Goal: Task Accomplishment & Management: Complete application form

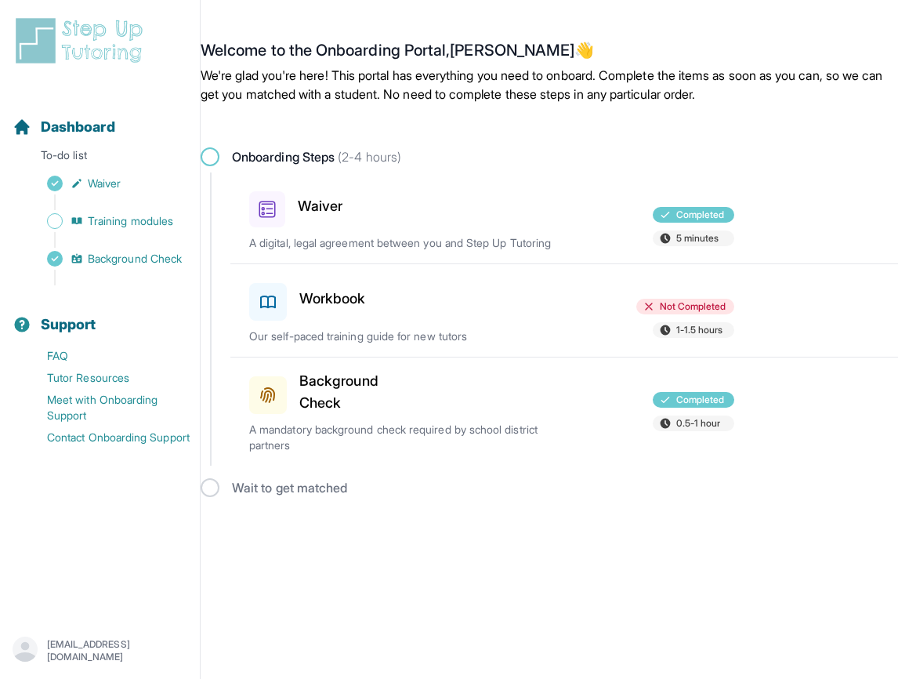
click at [688, 313] on span "Not Completed" at bounding box center [693, 306] width 67 height 13
click at [340, 307] on h3 "Workbook" at bounding box center [332, 299] width 67 height 22
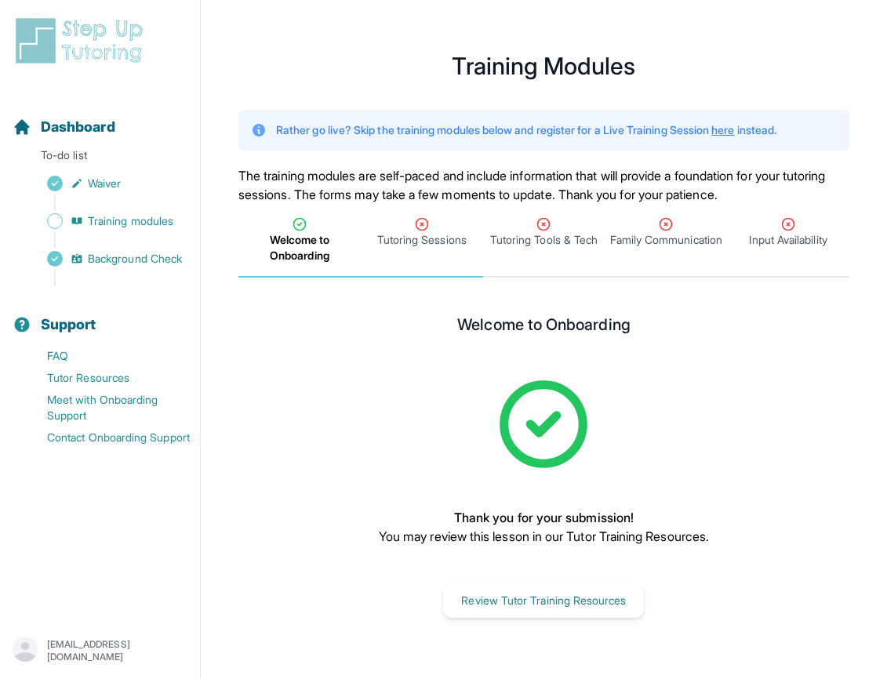
click at [423, 224] on icon "Tabs" at bounding box center [422, 224] width 16 height 16
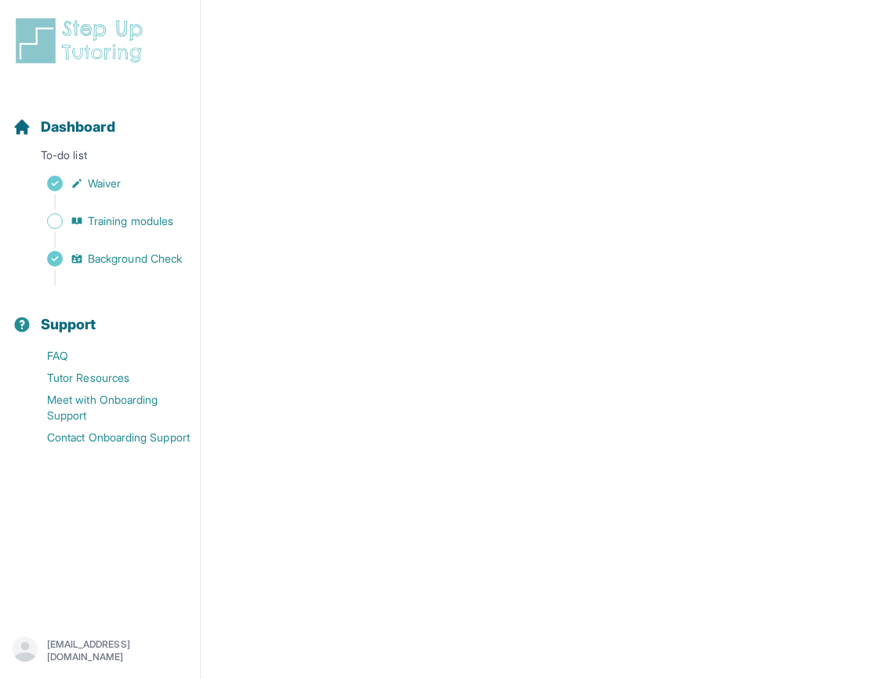
scroll to position [510, 0]
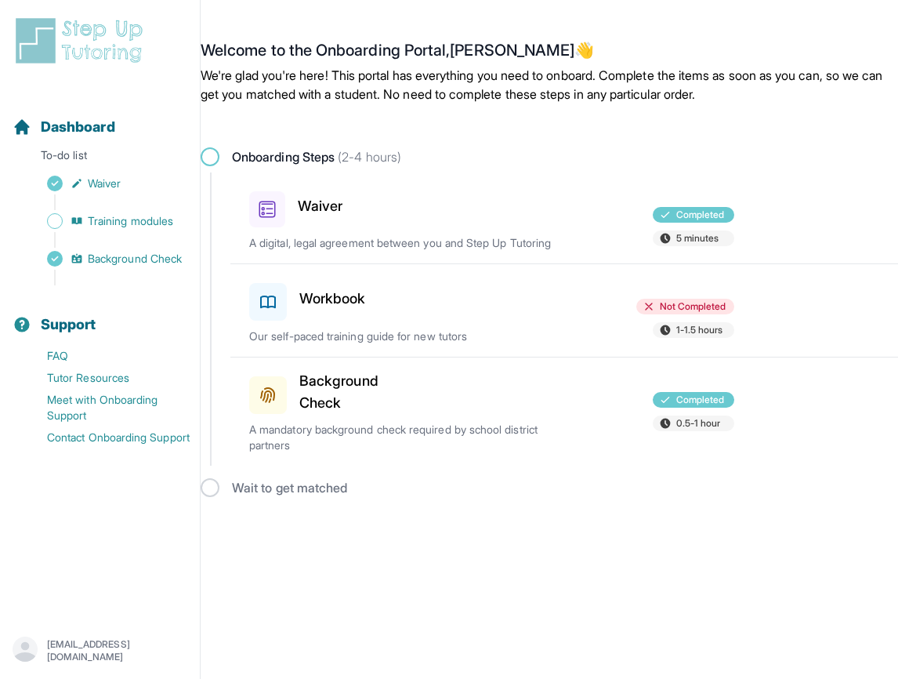
click at [318, 305] on h3 "Workbook" at bounding box center [332, 299] width 67 height 22
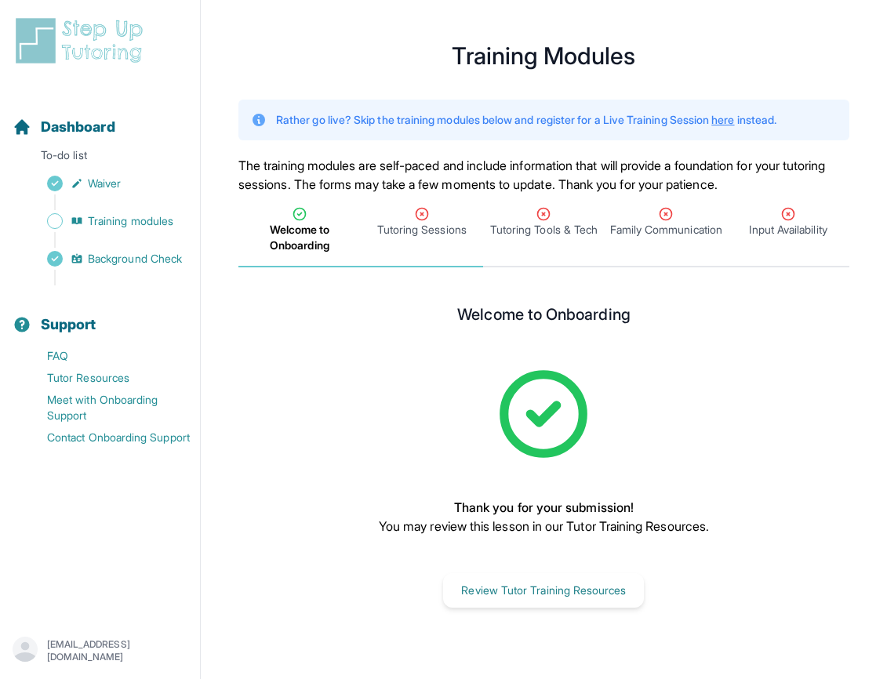
scroll to position [19, 0]
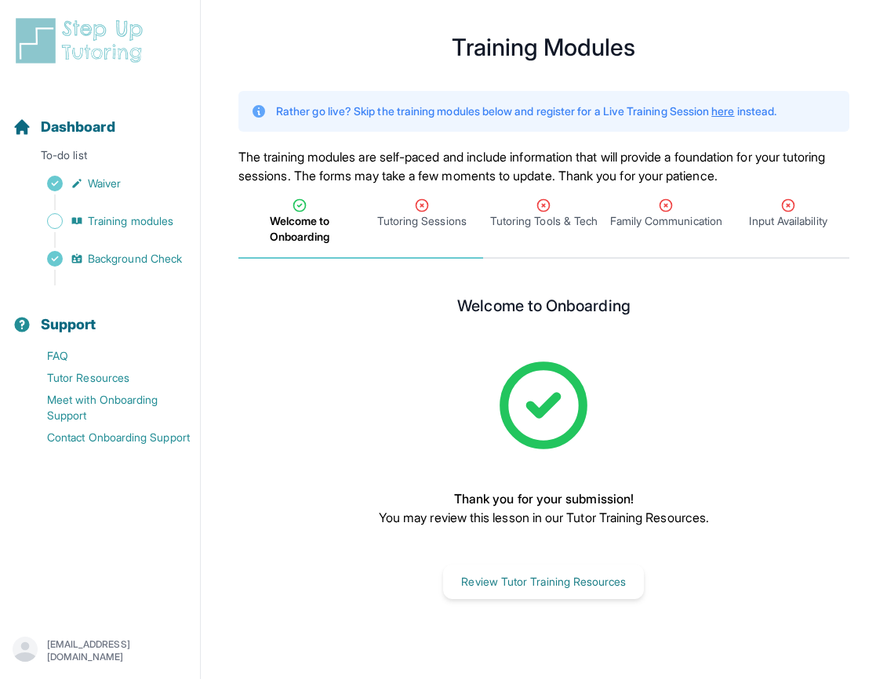
click at [420, 199] on icon "Tabs" at bounding box center [422, 206] width 16 height 16
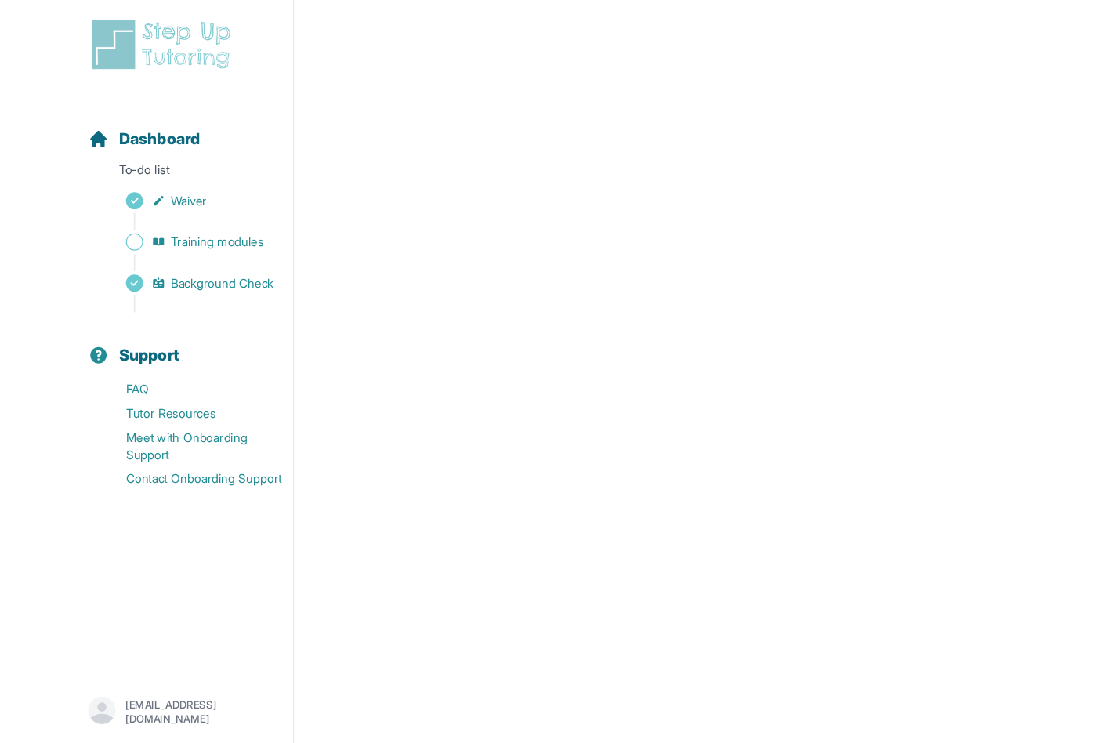
scroll to position [535, 0]
